Goal: Task Accomplishment & Management: Manage account settings

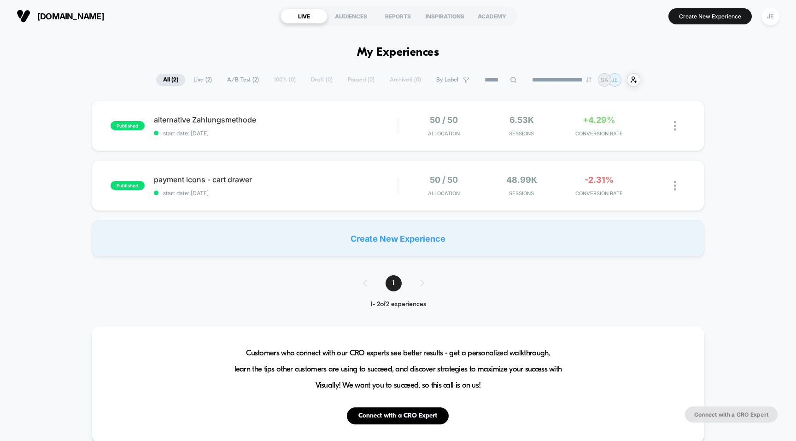
click at [78, 13] on span "[DOMAIN_NAME]" at bounding box center [70, 17] width 67 height 10
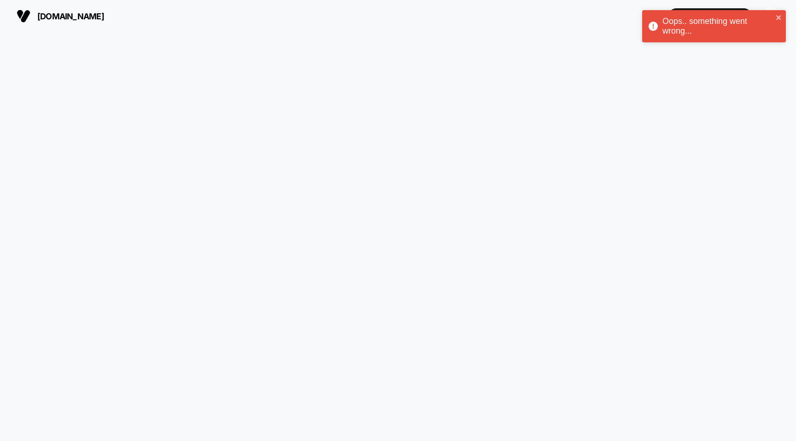
click at [82, 23] on button "[DOMAIN_NAME]" at bounding box center [60, 16] width 93 height 15
click at [779, 17] on icon "close" at bounding box center [778, 17] width 6 height 7
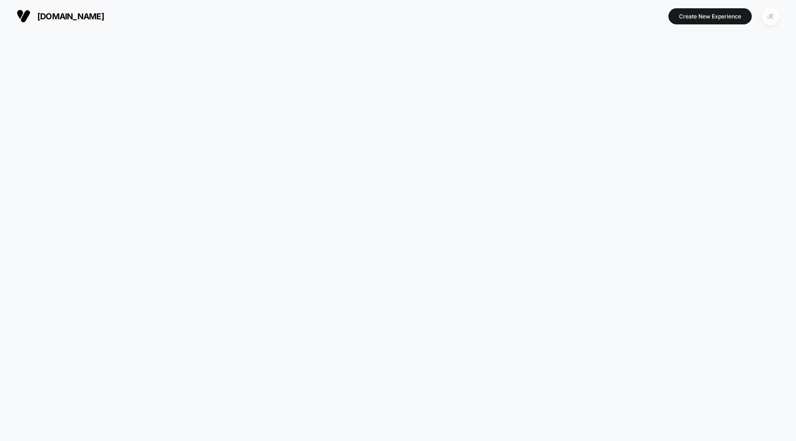
click at [770, 17] on div "JE" at bounding box center [770, 16] width 18 height 18
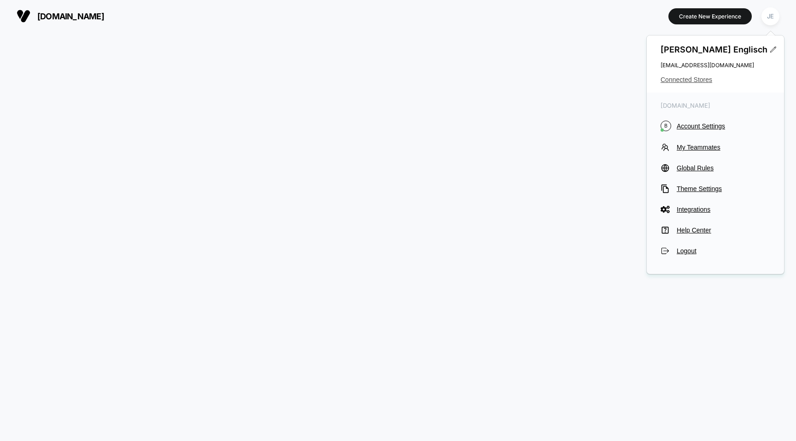
click at [699, 81] on span "Connected Stores" at bounding box center [715, 79] width 110 height 7
